Goal: Transaction & Acquisition: Purchase product/service

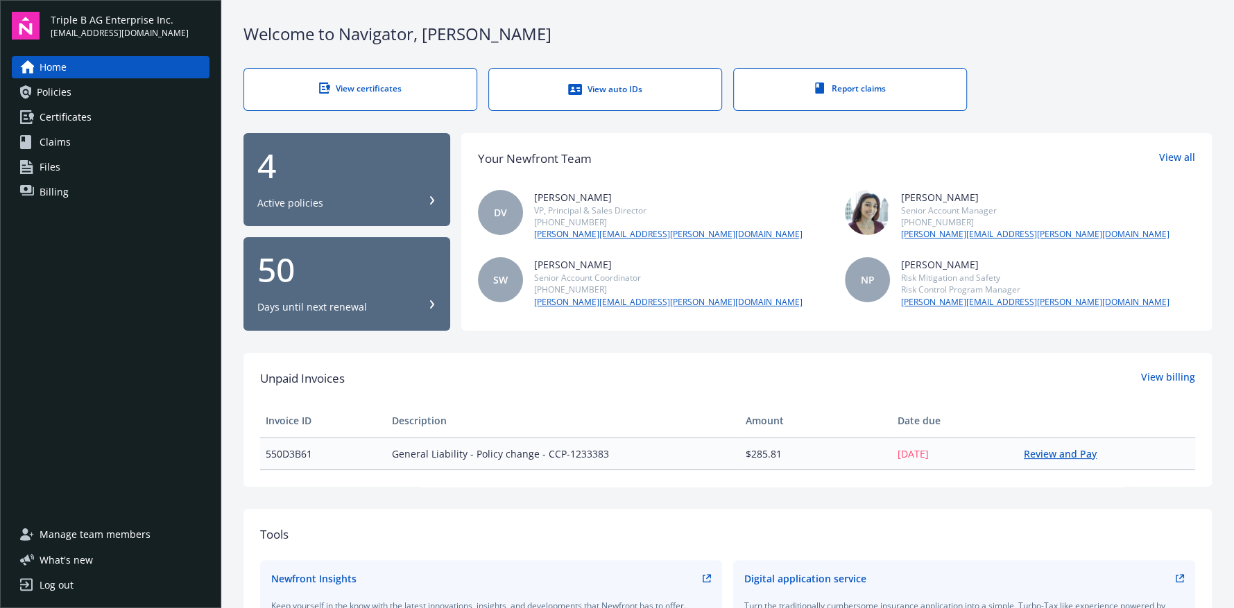
click at [1045, 452] on link "Review and Pay" at bounding box center [1066, 453] width 84 height 13
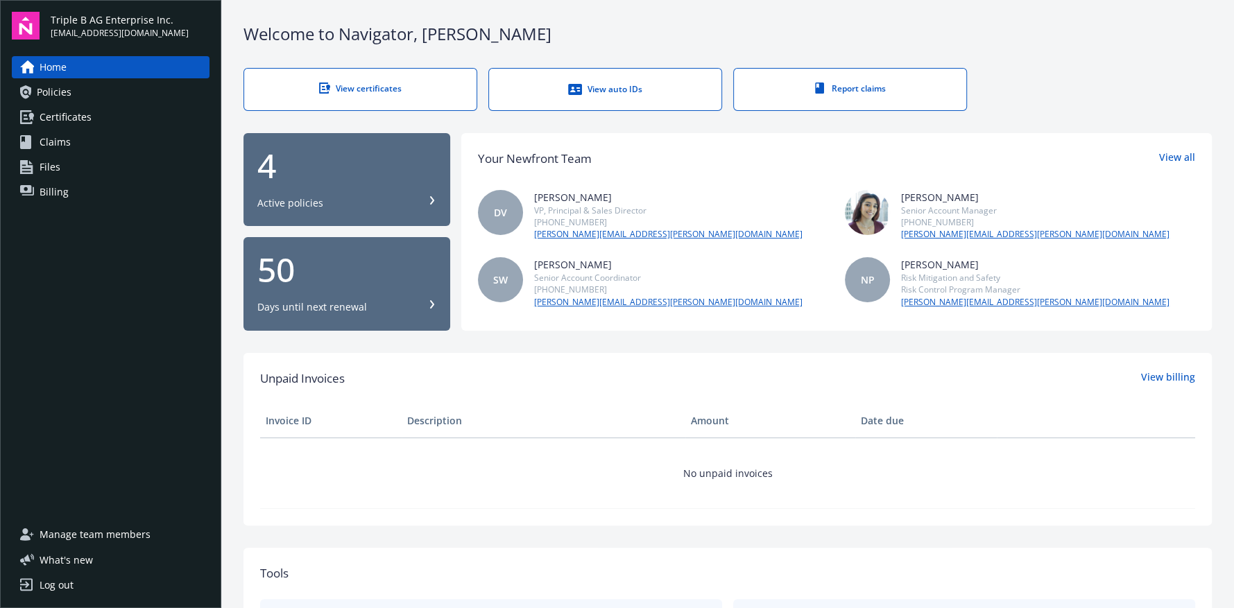
click at [53, 585] on div "Log out" at bounding box center [57, 585] width 34 height 22
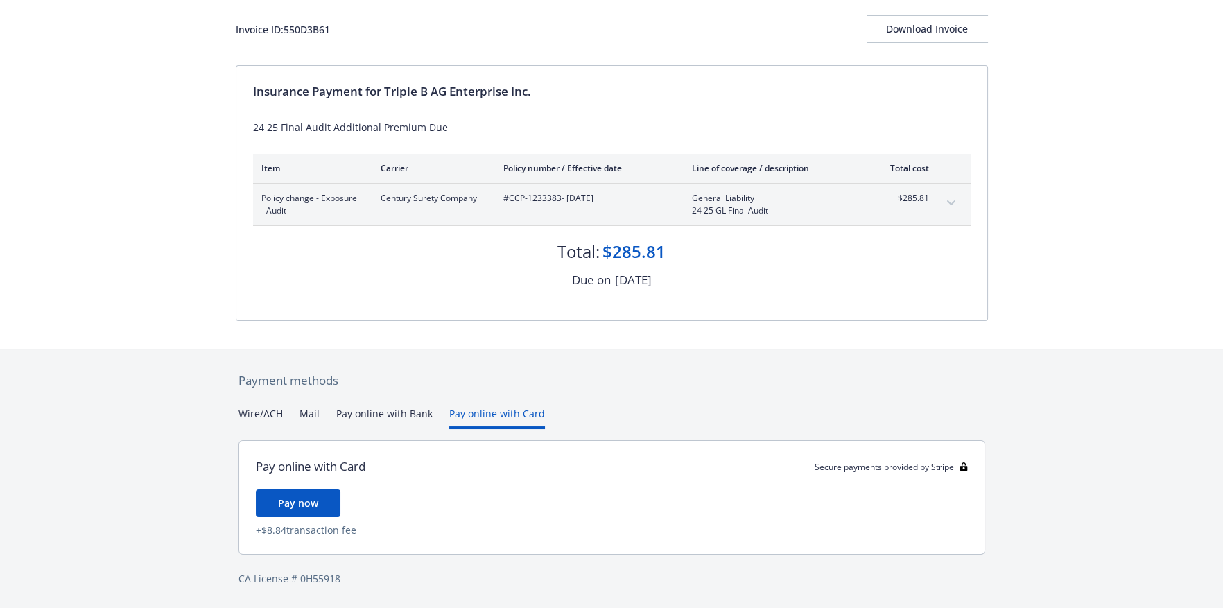
scroll to position [78, 0]
click at [495, 383] on div "Payment methods Wire/ACH Mail Pay online with Bank Pay online with Card Pay onl…" at bounding box center [612, 479] width 753 height 259
click at [293, 503] on span "Pay now" at bounding box center [298, 503] width 40 height 13
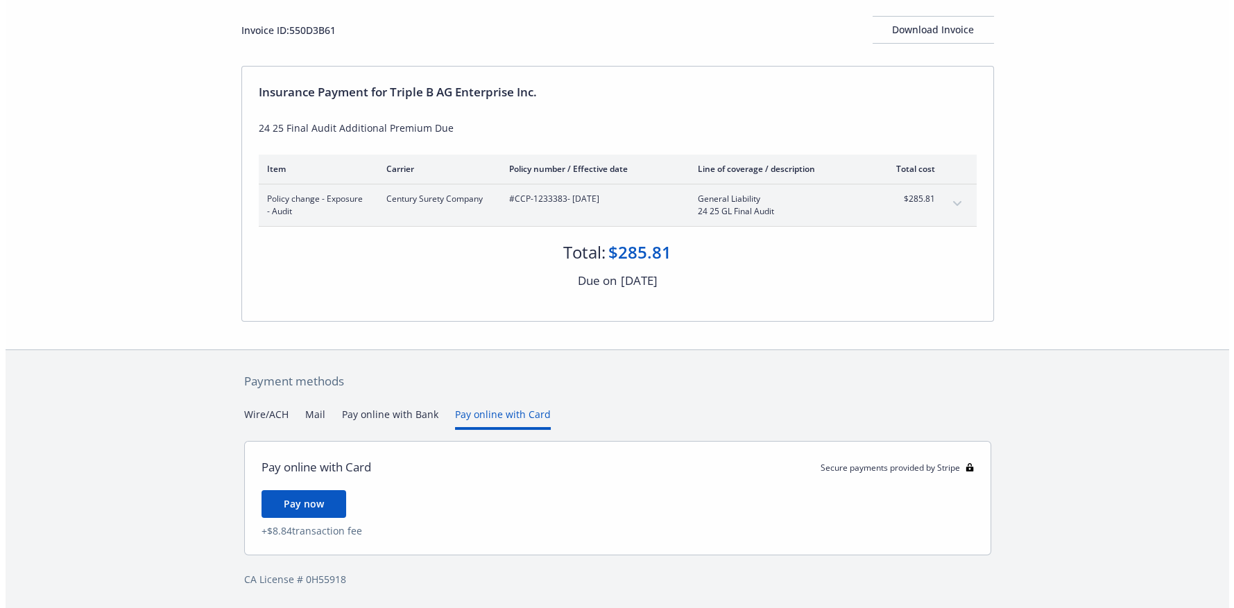
scroll to position [0, 0]
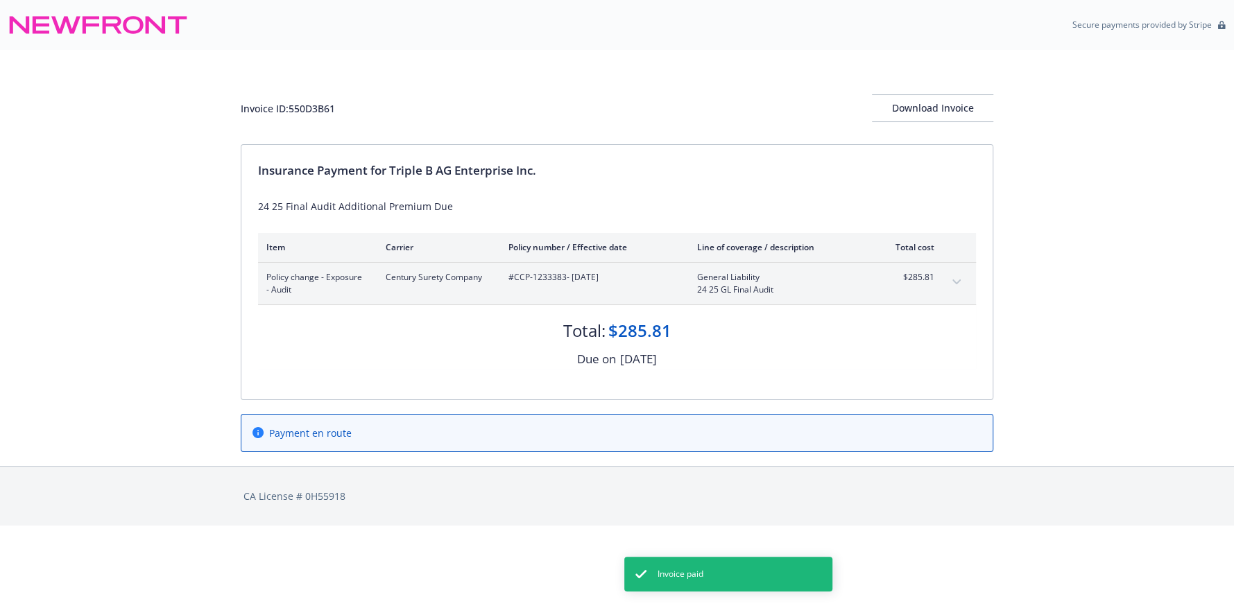
click at [682, 569] on span "Invoice paid" at bounding box center [681, 574] width 46 height 12
